Goal: Task Accomplishment & Management: Use online tool/utility

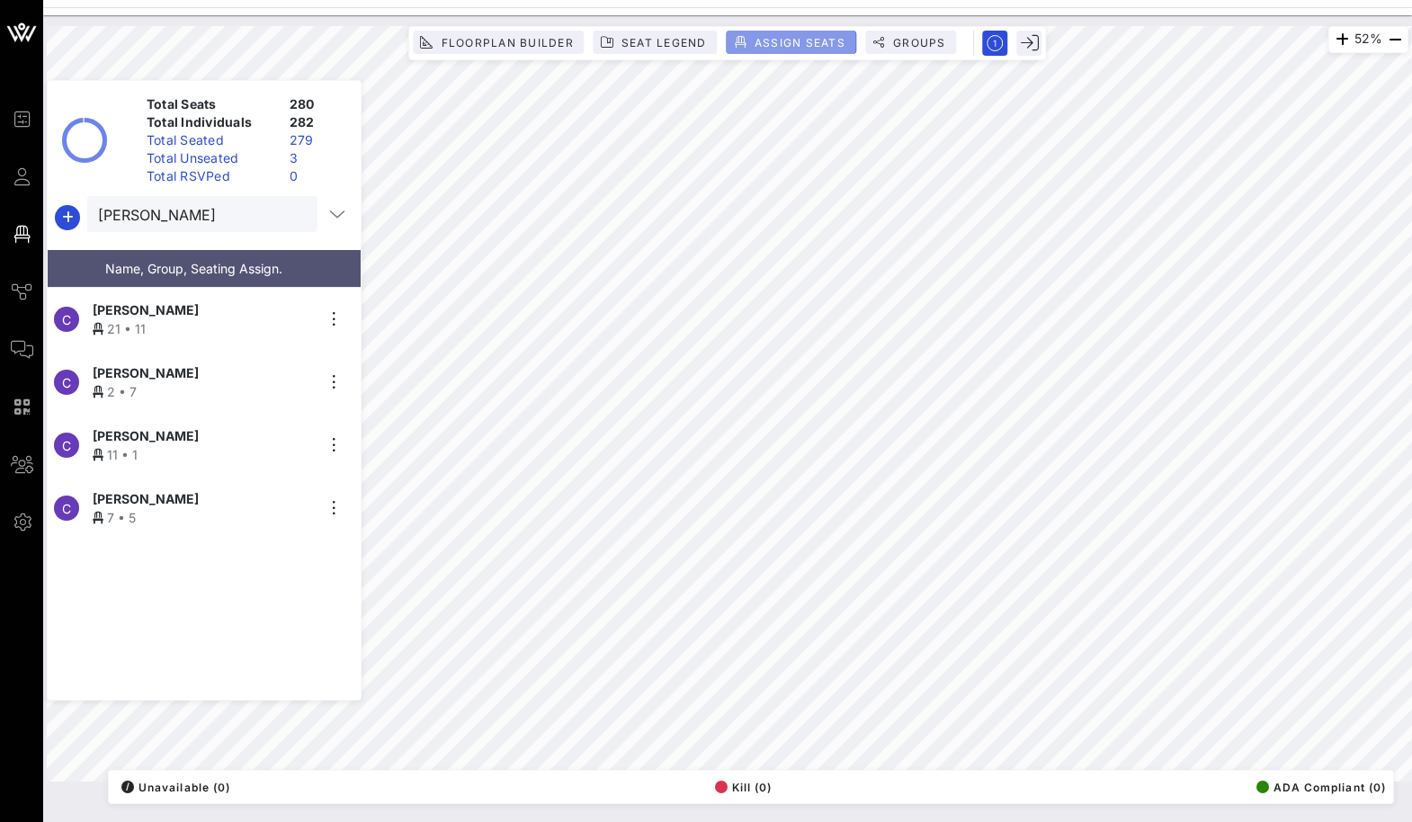
click at [759, 35] on button "Assign Seats" at bounding box center [792, 42] width 130 height 23
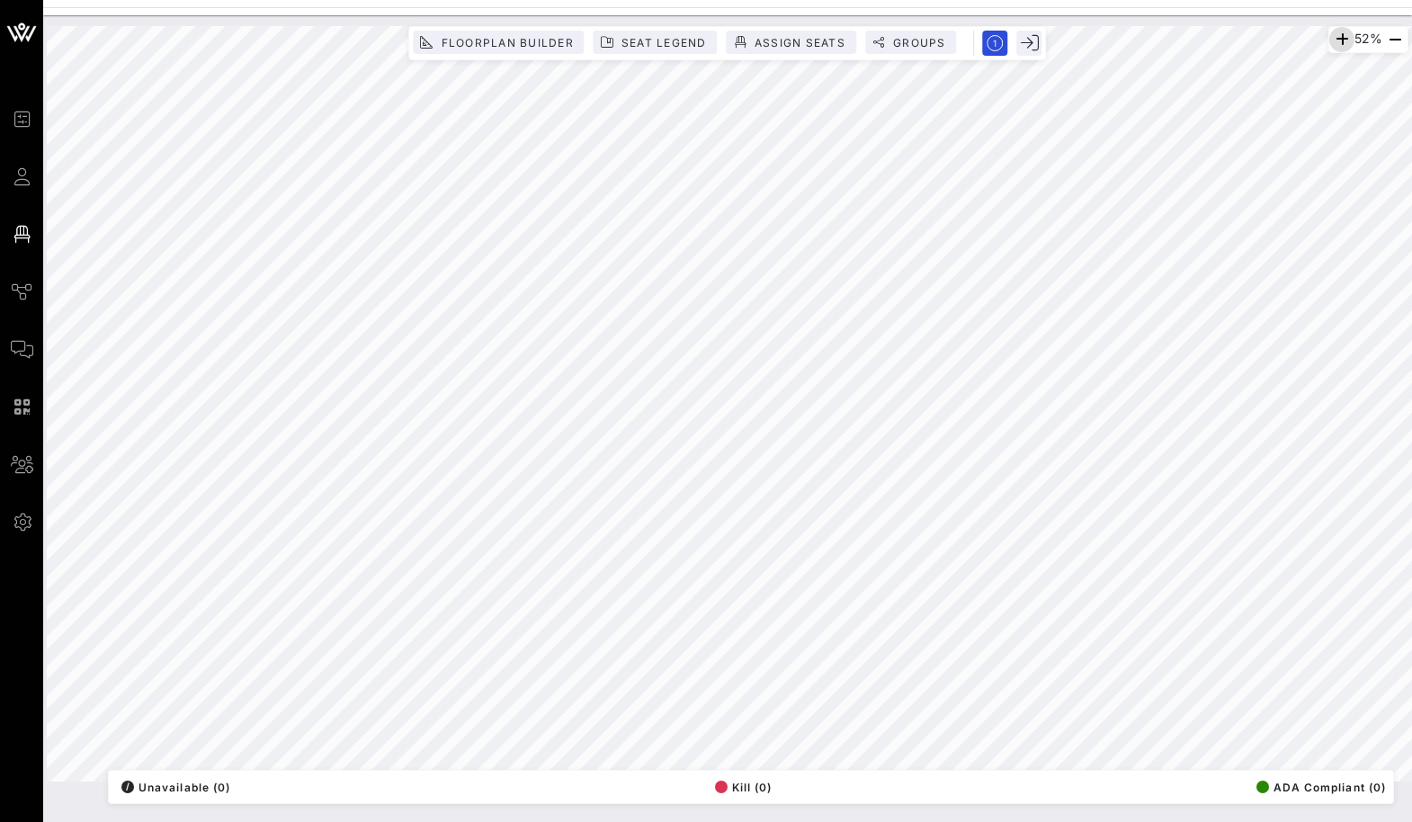
click at [759, 40] on icon "button" at bounding box center [1342, 40] width 22 height 22
click at [759, 39] on icon "button" at bounding box center [1396, 40] width 22 height 22
click at [510, 40] on span "Floorplan Builder" at bounding box center [506, 42] width 133 height 13
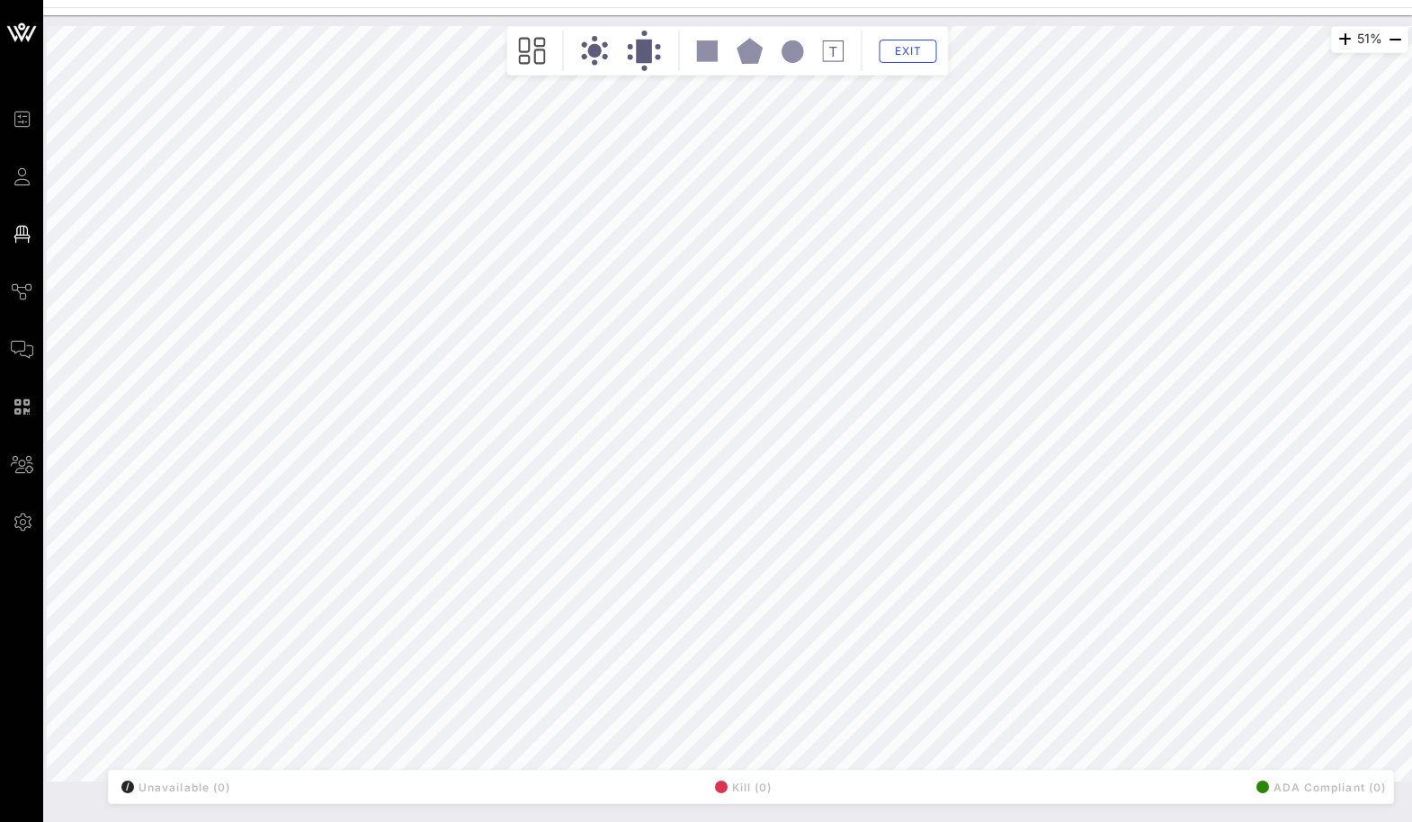
click at [700, 46] on rect at bounding box center [707, 50] width 21 height 21
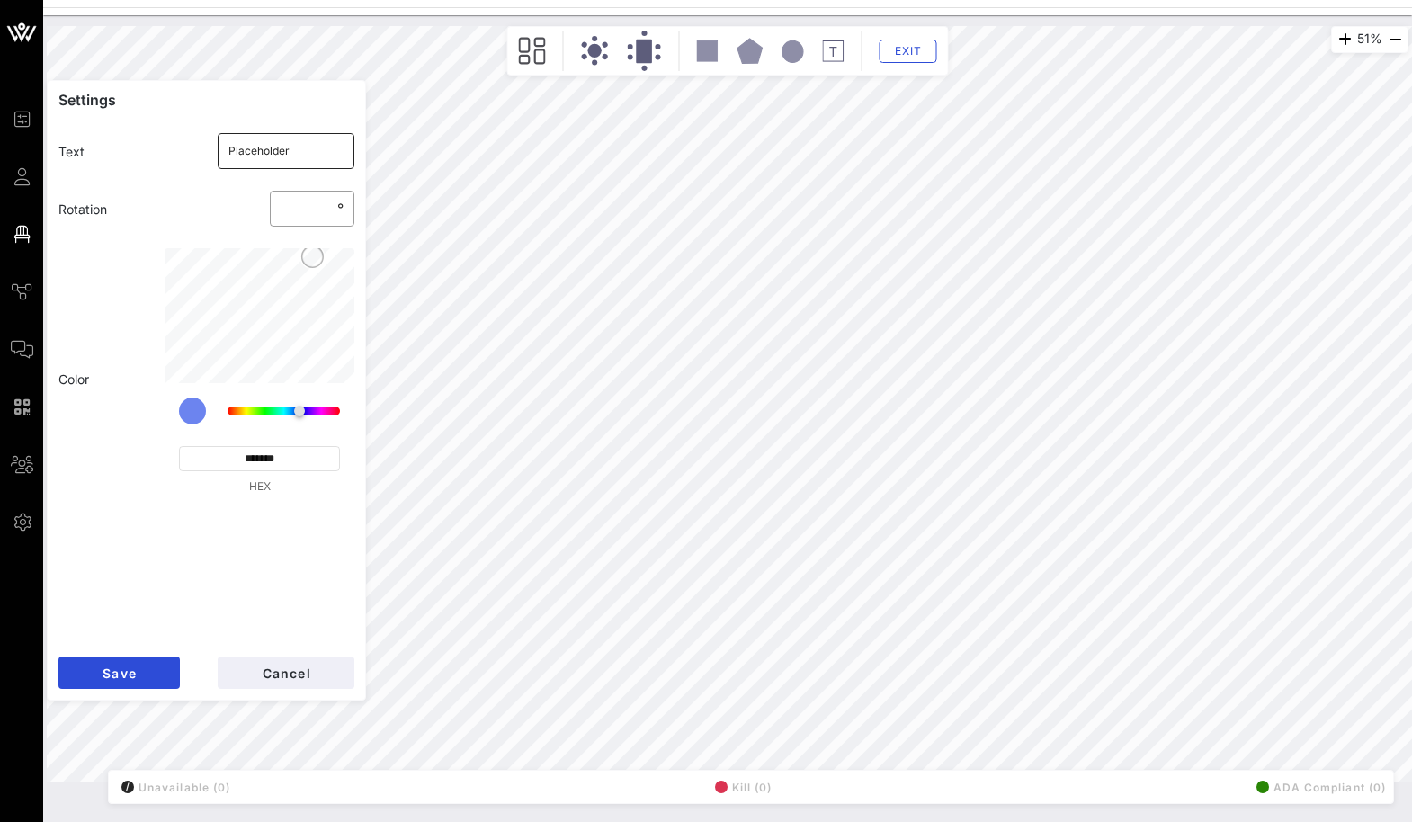
click at [254, 137] on input "Placeholder" at bounding box center [287, 151] width 116 height 29
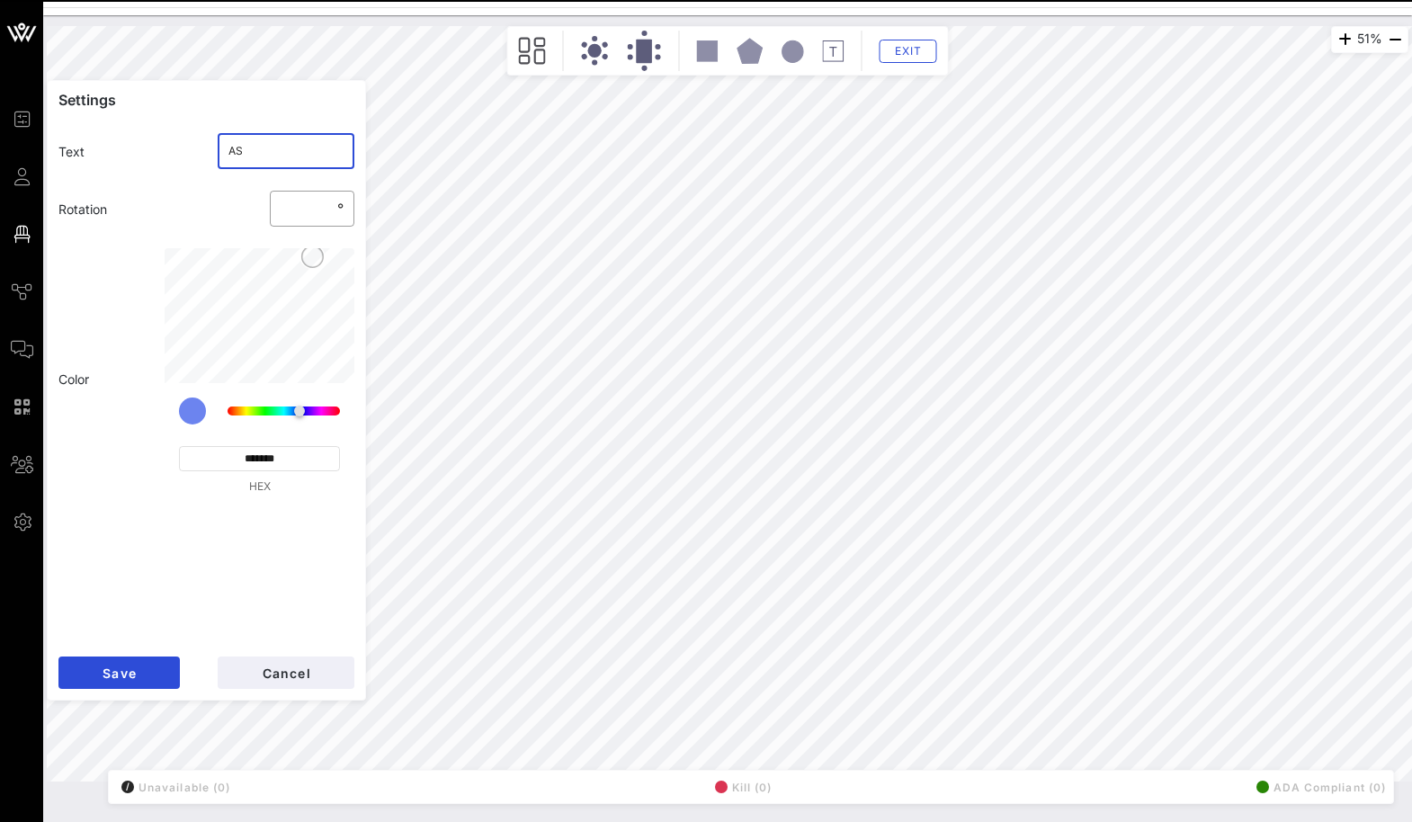
type input "A"
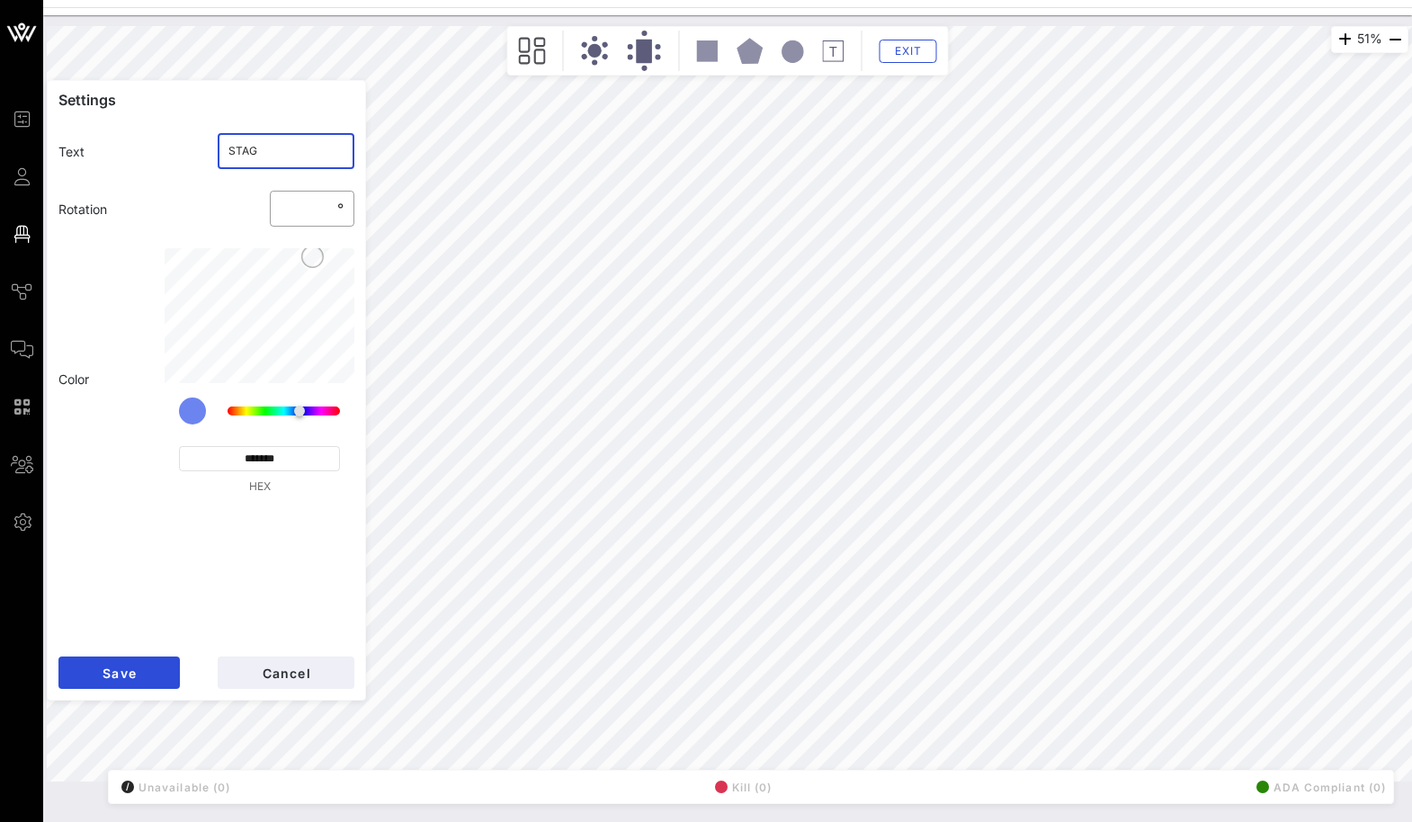
type input "STAGE"
click button "Save" at bounding box center [118, 673] width 121 height 32
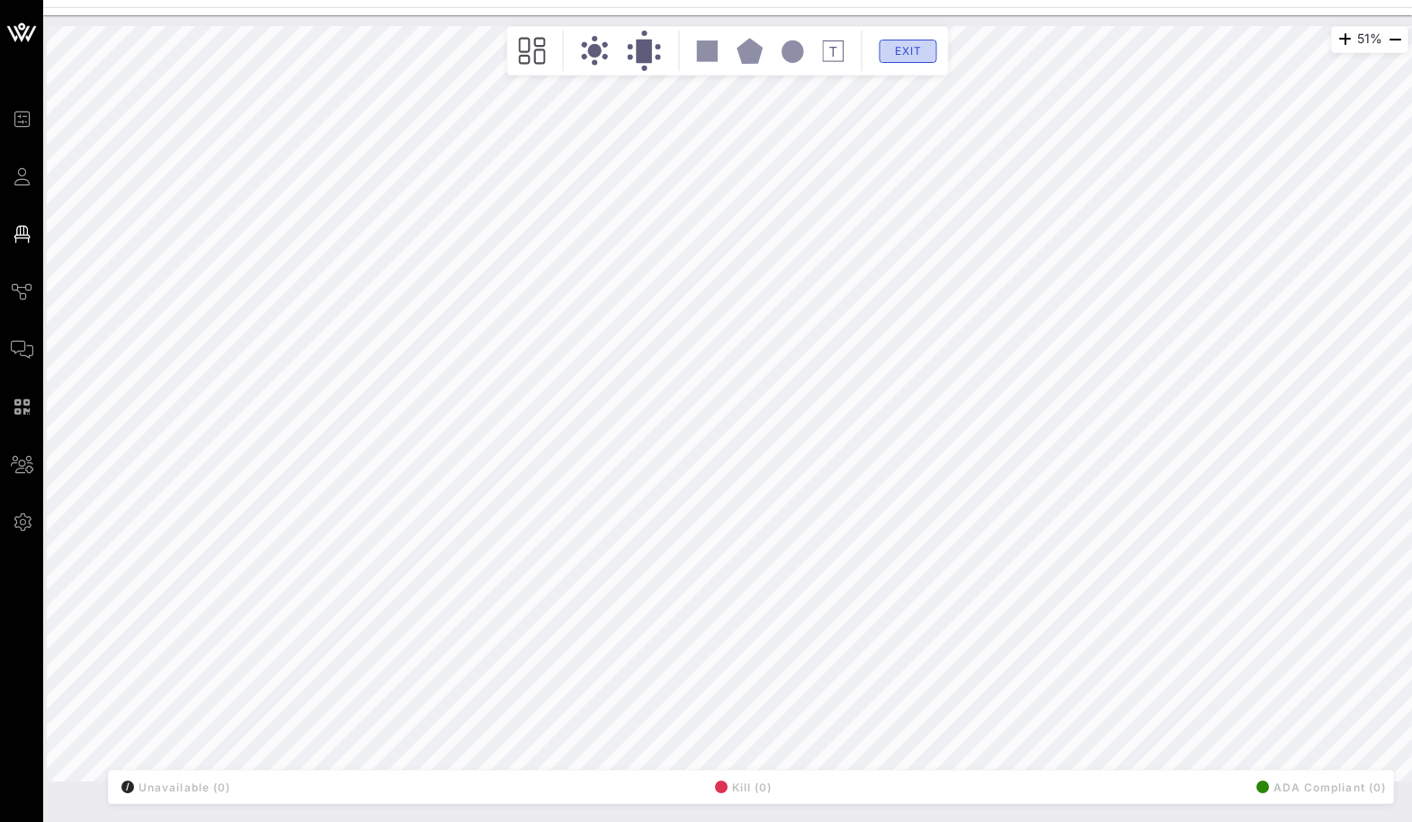
click at [759, 40] on button "Exit" at bounding box center [909, 51] width 58 height 23
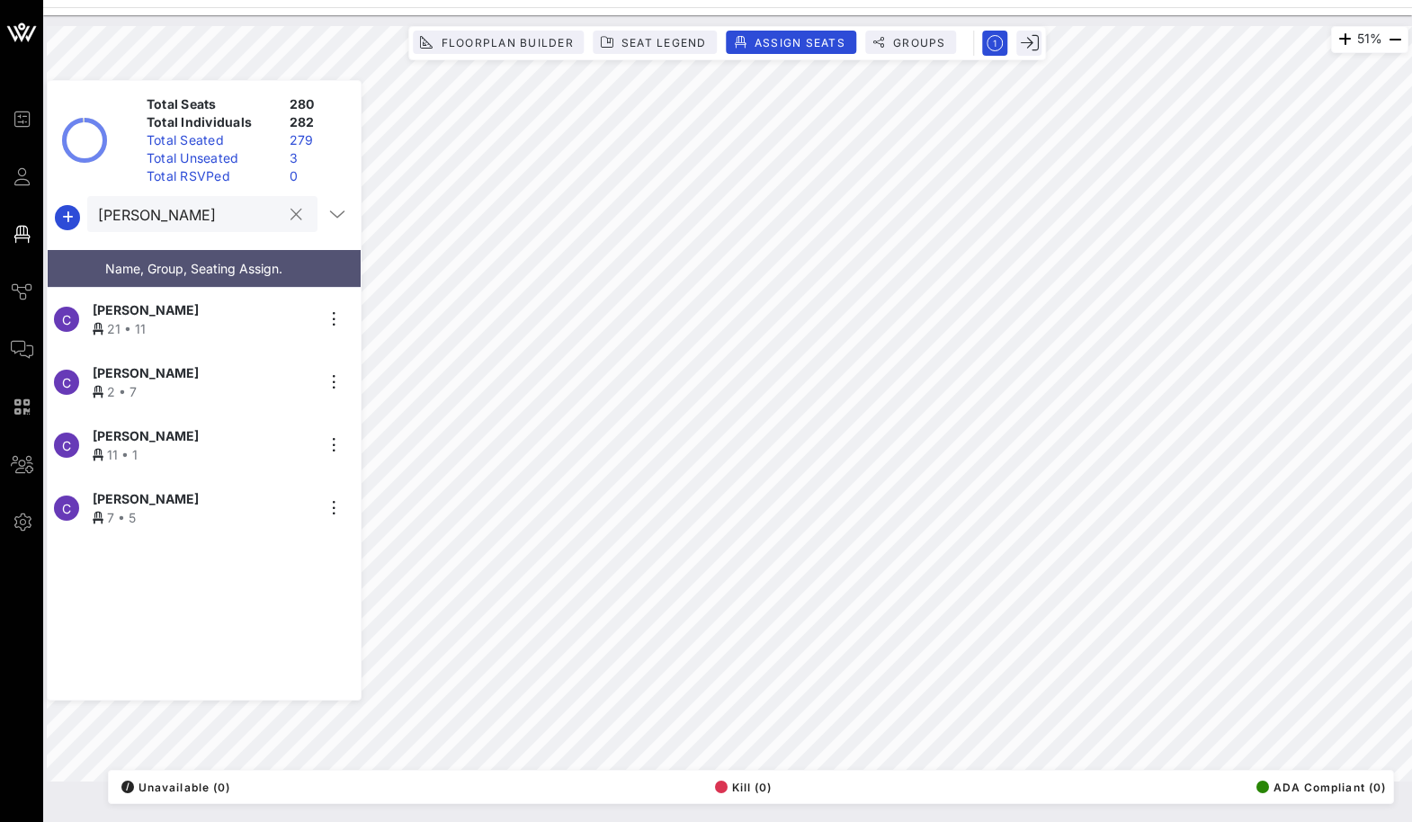
click at [197, 220] on input "[PERSON_NAME]" at bounding box center [190, 213] width 184 height 23
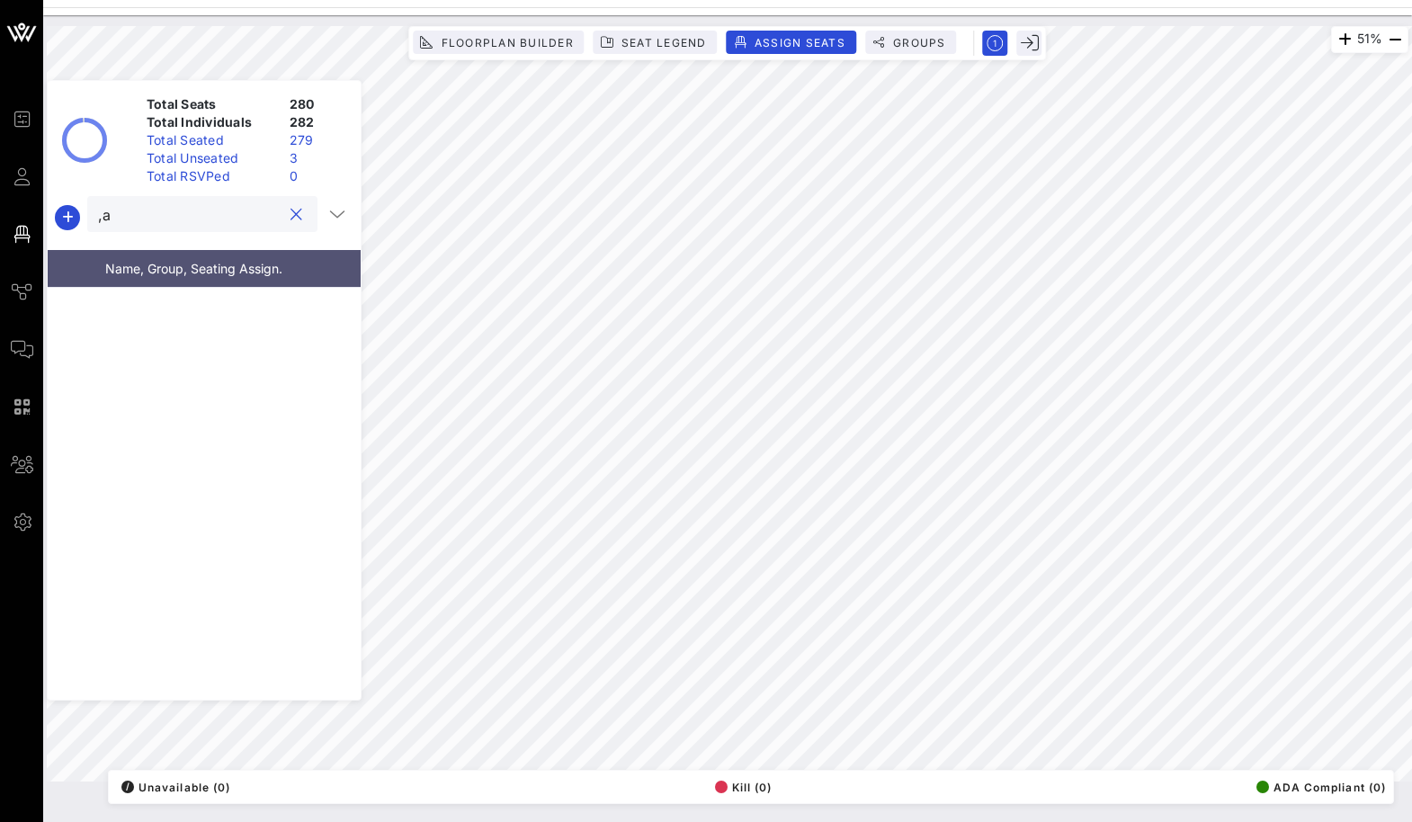
type input ","
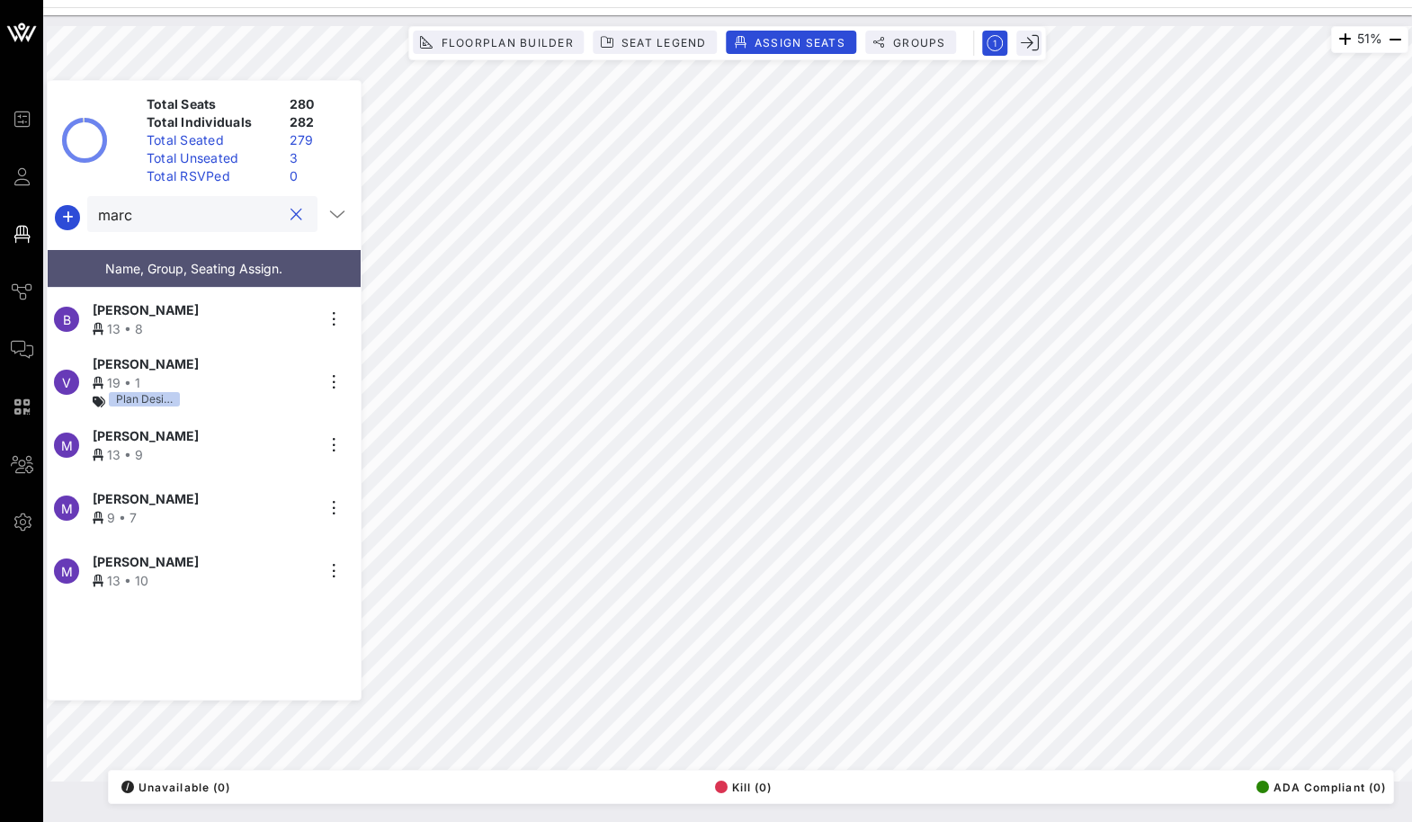
type input "marc"
click at [192, 417] on div "M [PERSON_NAME] 13 • 9" at bounding box center [197, 445] width 299 height 63
